Goal: Task Accomplishment & Management: Use online tool/utility

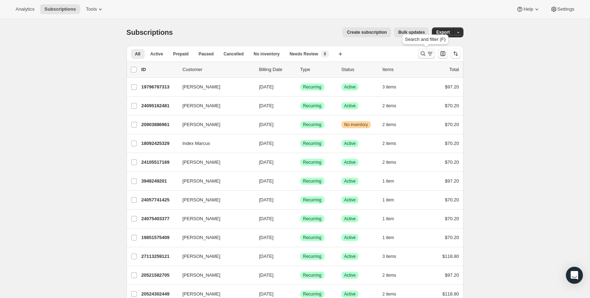
click at [426, 55] on icon "Search and filter results" at bounding box center [423, 53] width 7 height 7
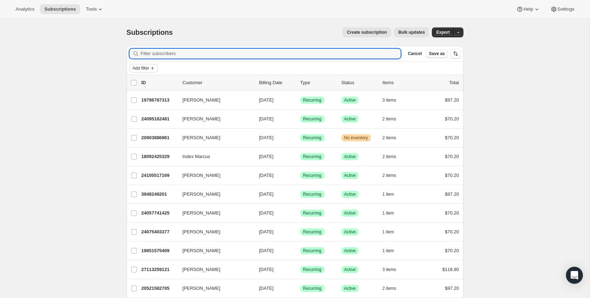
click at [145, 68] on span "Add filter" at bounding box center [141, 68] width 17 height 6
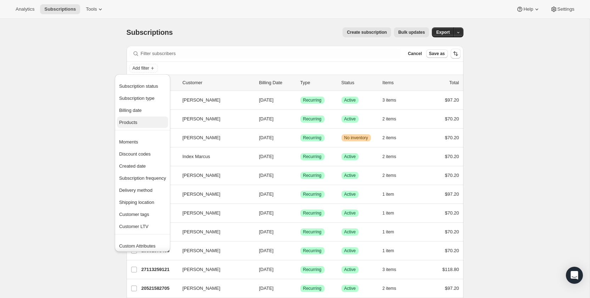
click at [136, 123] on span "Products" at bounding box center [128, 122] width 18 height 5
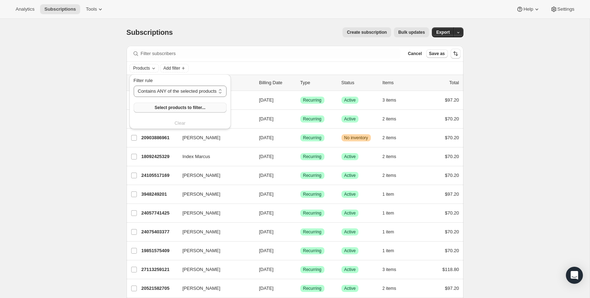
click at [161, 103] on button "Select products to filter..." at bounding box center [180, 108] width 93 height 10
